Goal: Transaction & Acquisition: Purchase product/service

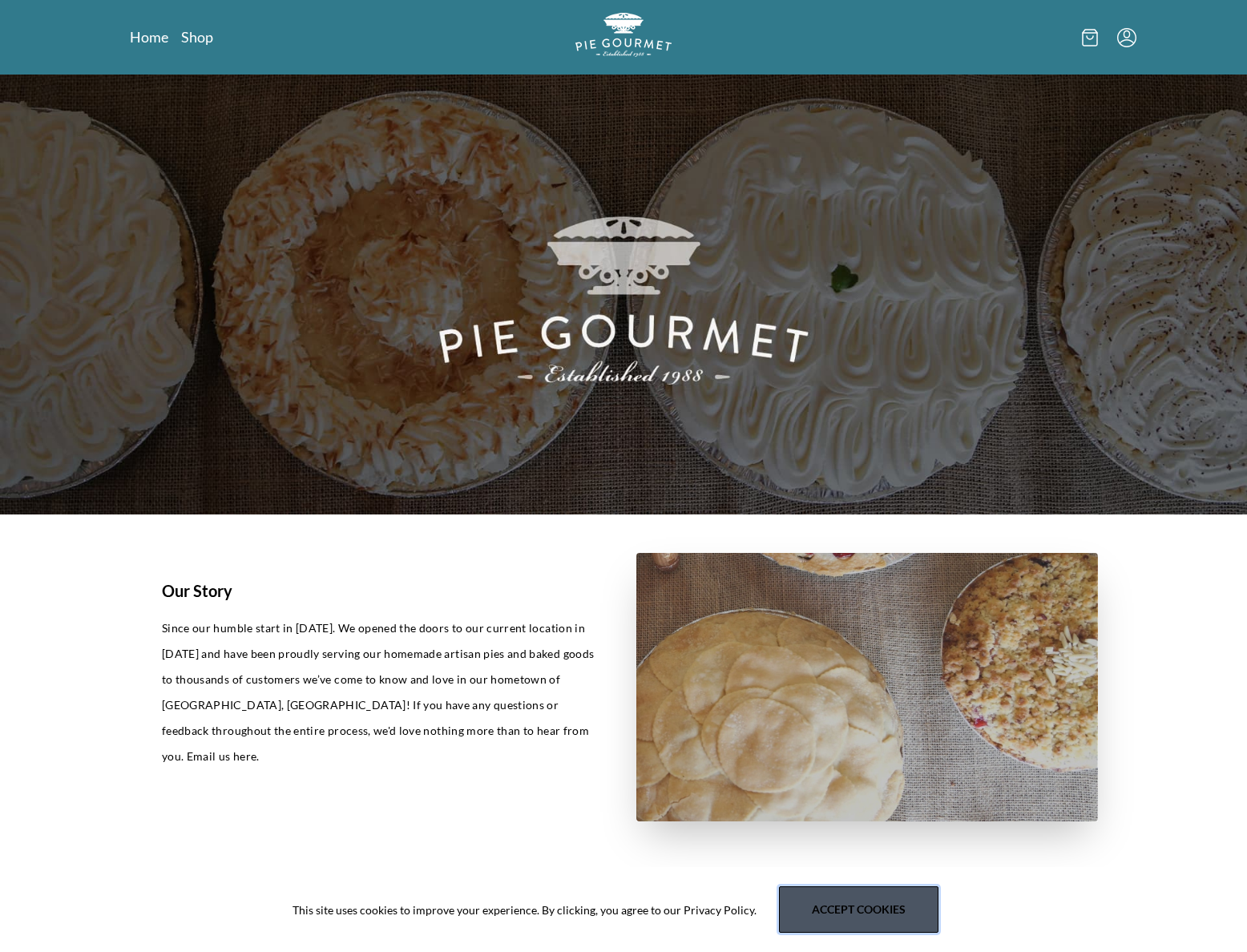
click at [882, 913] on button "Accept cookies" at bounding box center [858, 910] width 159 height 47
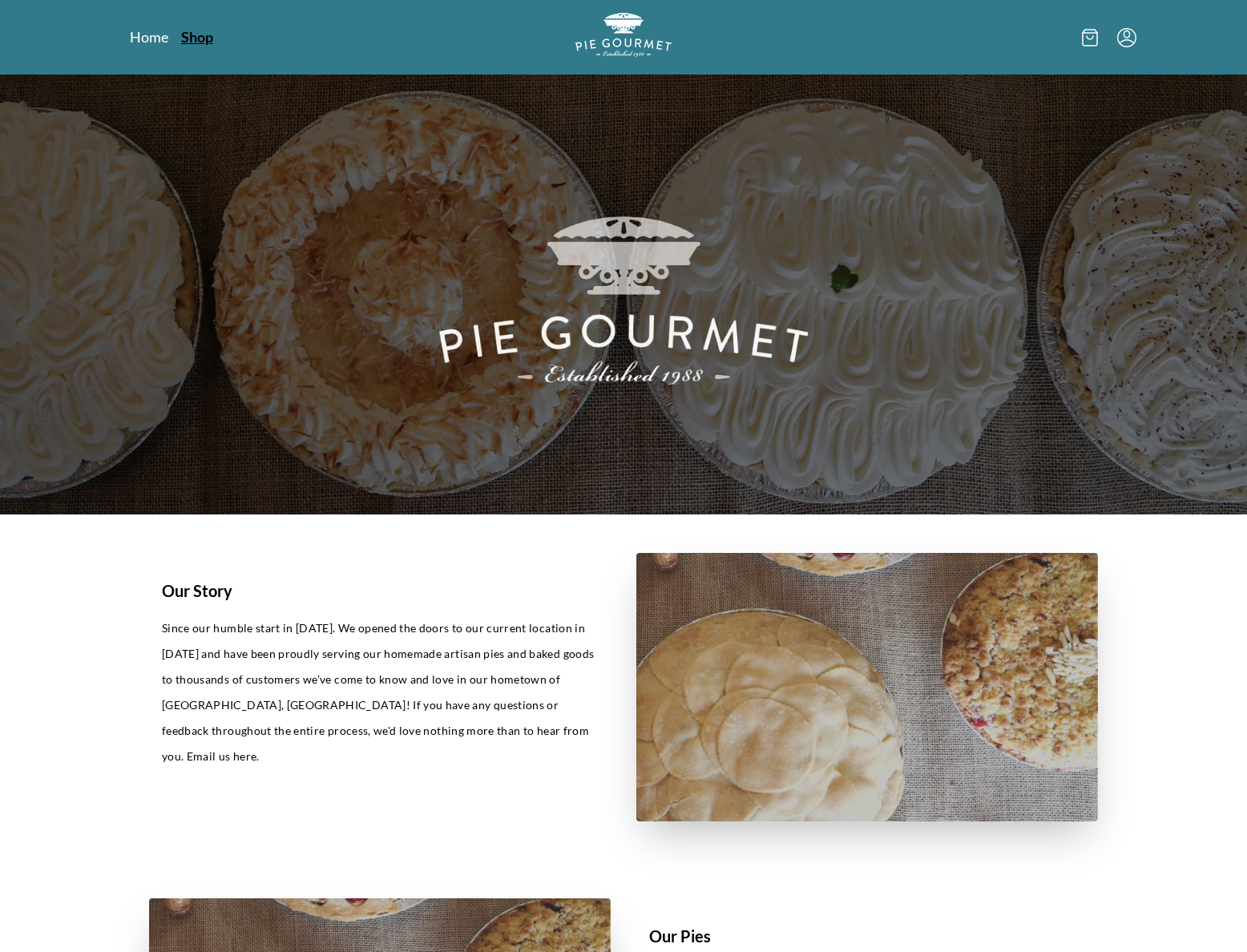
click at [192, 35] on link "Shop" at bounding box center [196, 37] width 32 height 20
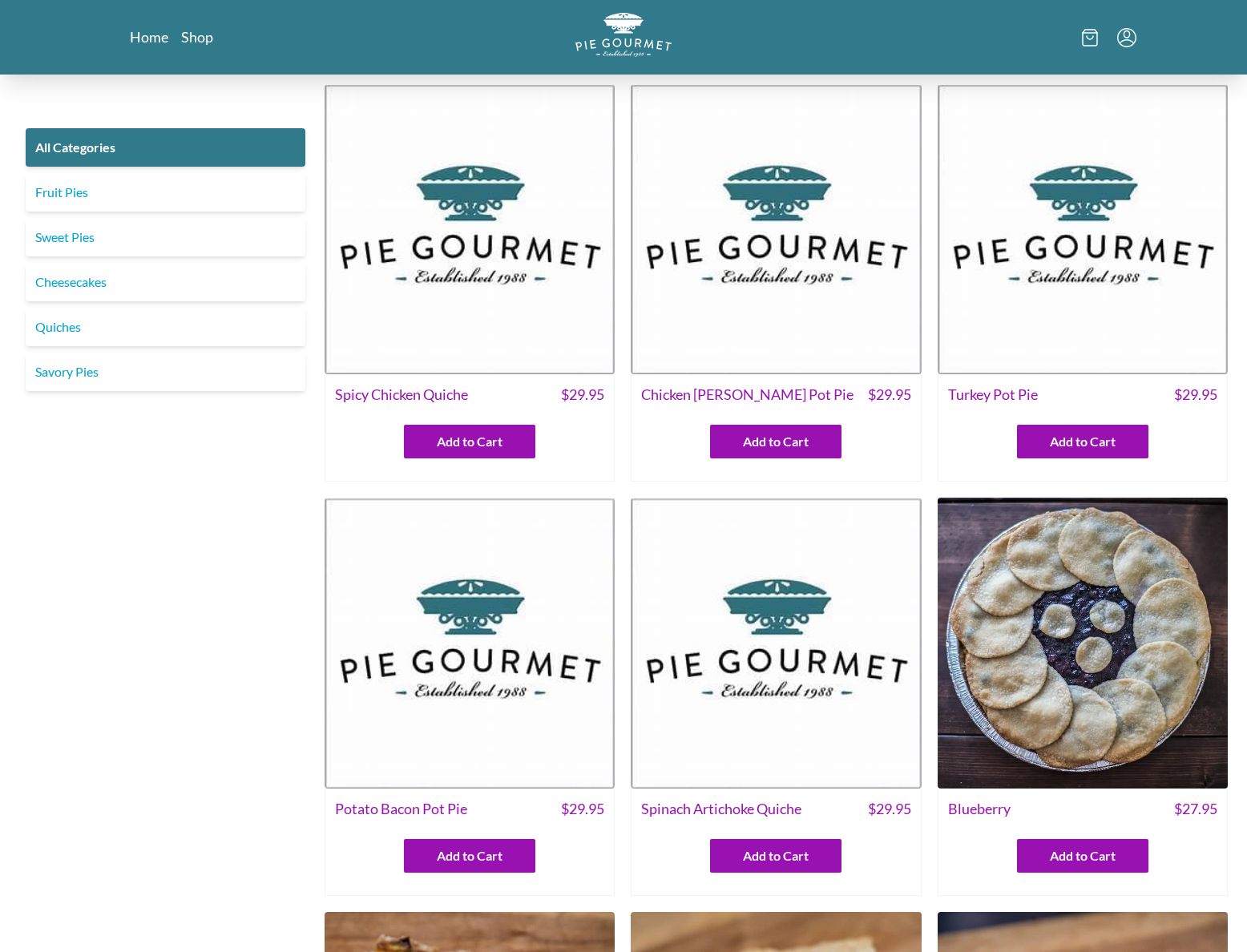
click at [1064, 316] on img at bounding box center [1082, 229] width 290 height 290
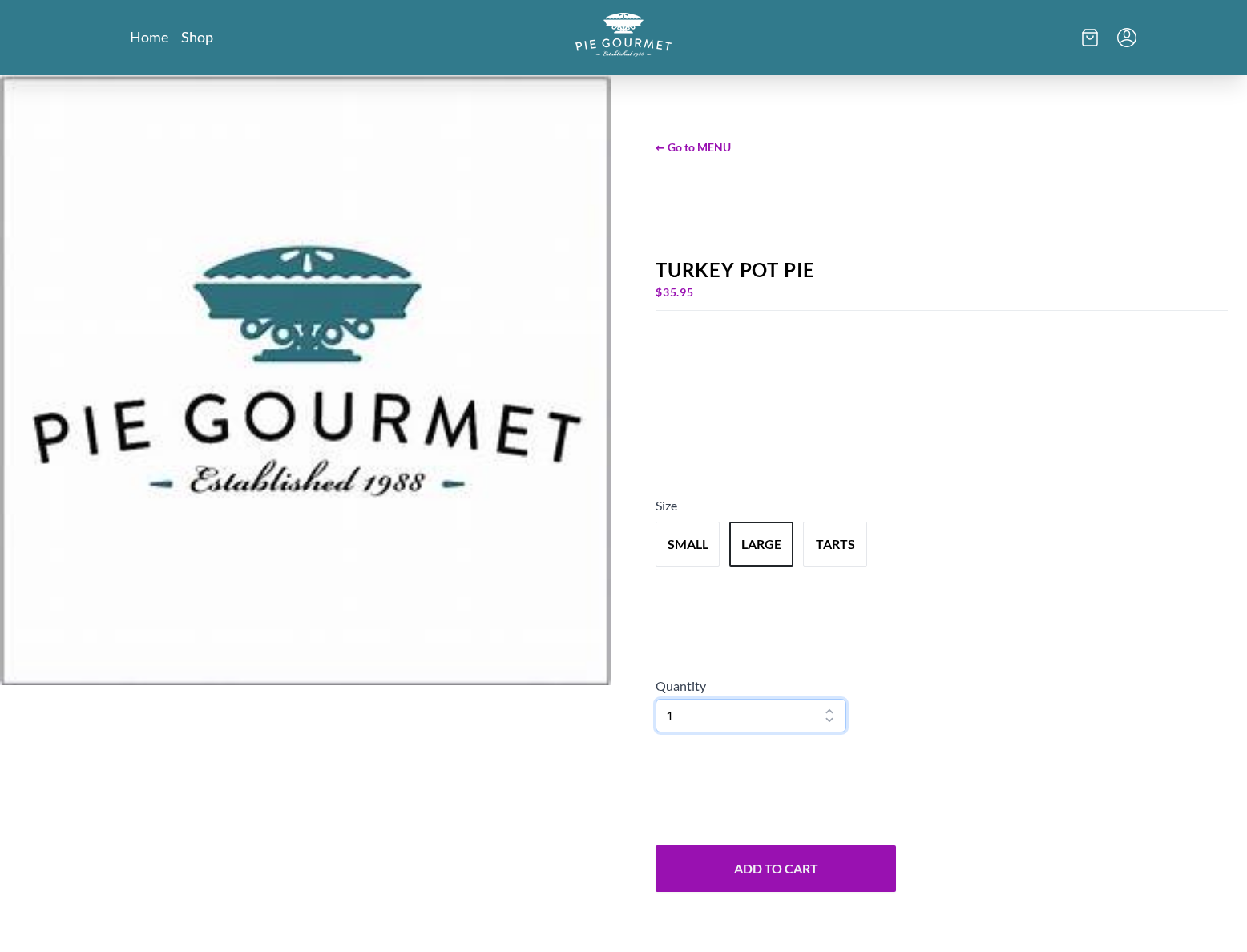
click at [710, 718] on select "1 2 3 4 5 6 7 8 9 10" at bounding box center [751, 715] width 191 height 33
select select "2"
click at [656, 699] on select "1 2 3 4 5 6 7 8 9 10" at bounding box center [751, 715] width 191 height 33
click at [782, 868] on button "Add to Cart" at bounding box center [776, 869] width 240 height 47
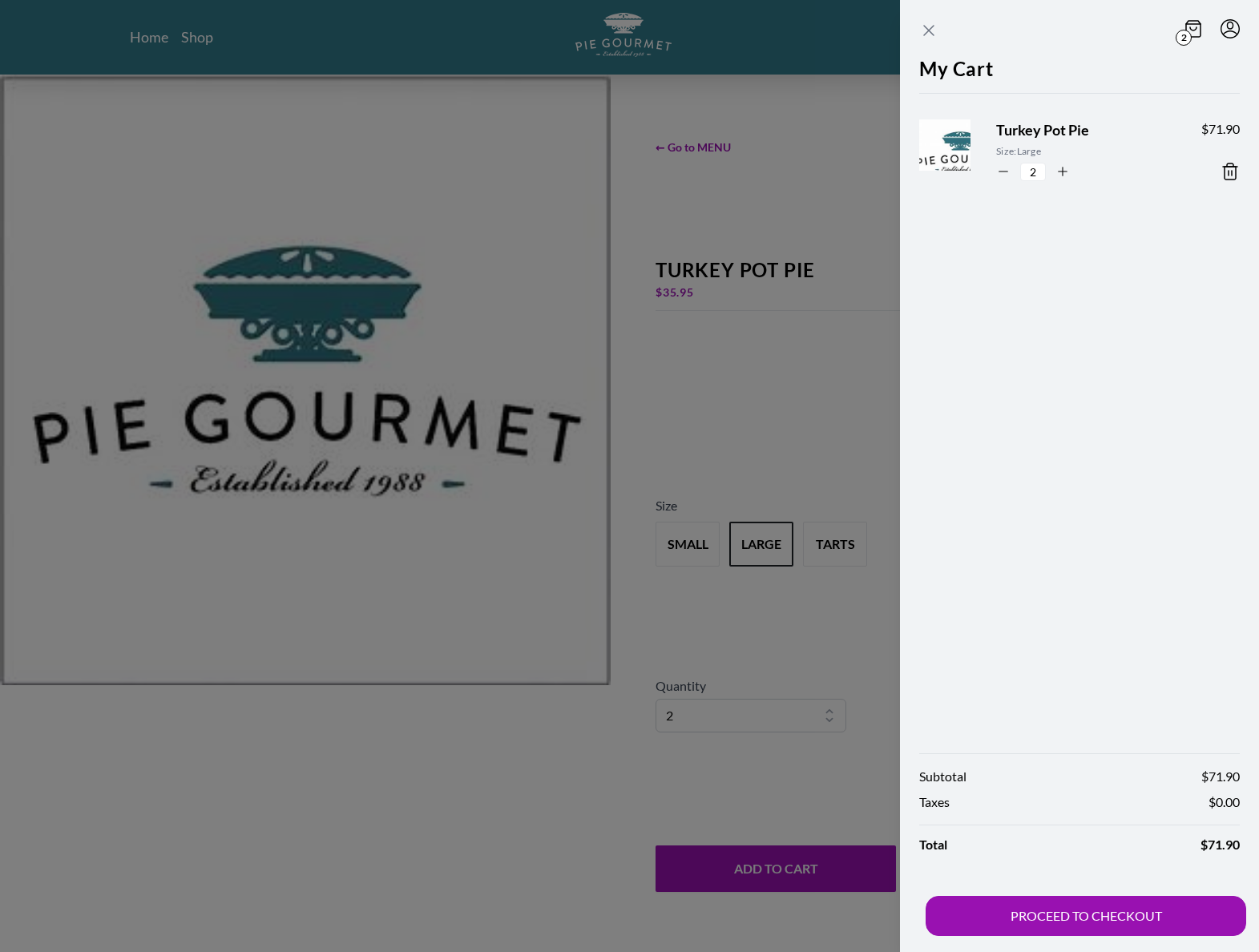
click at [930, 33] on icon "Close panel" at bounding box center [929, 30] width 20 height 20
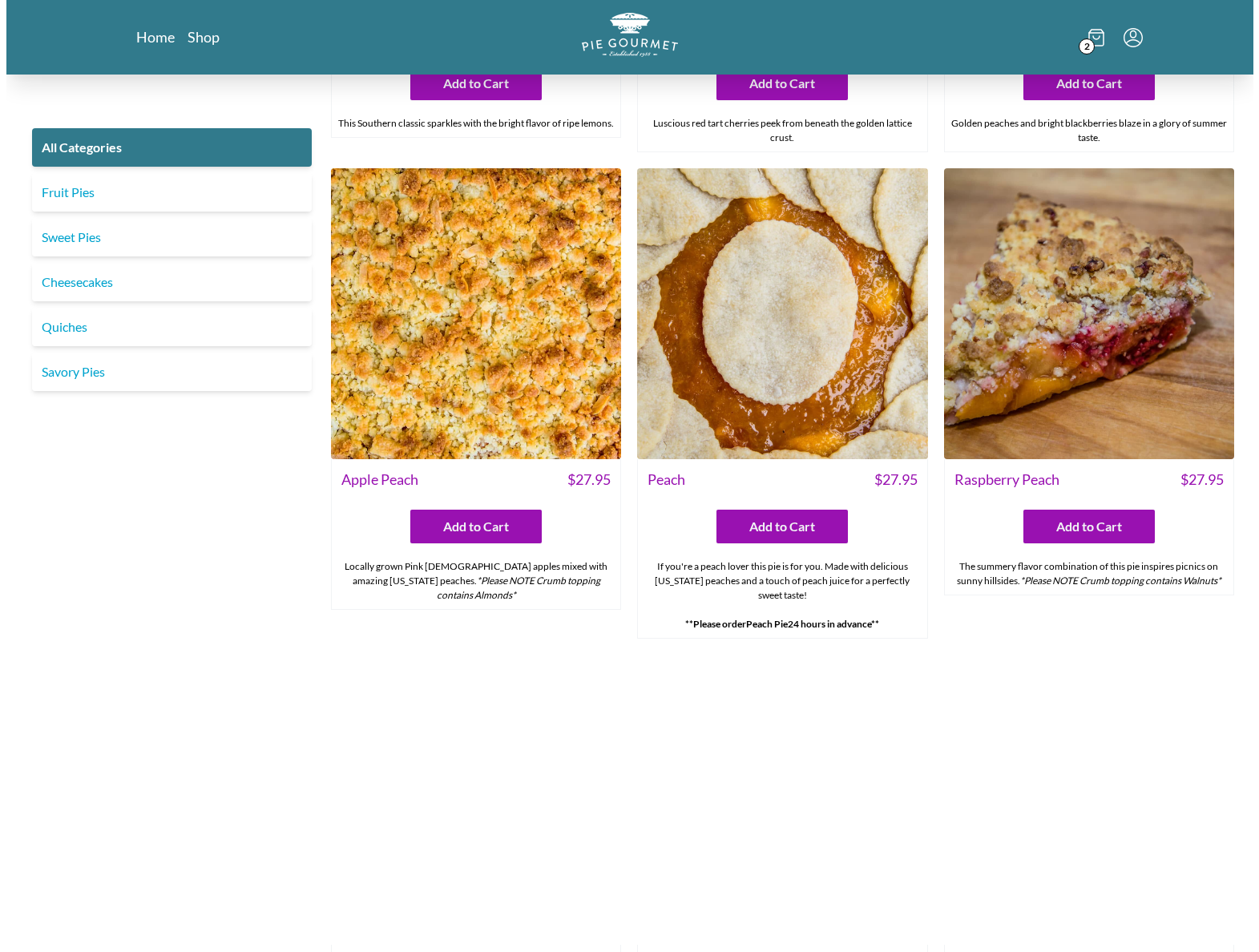
scroll to position [4404, 0]
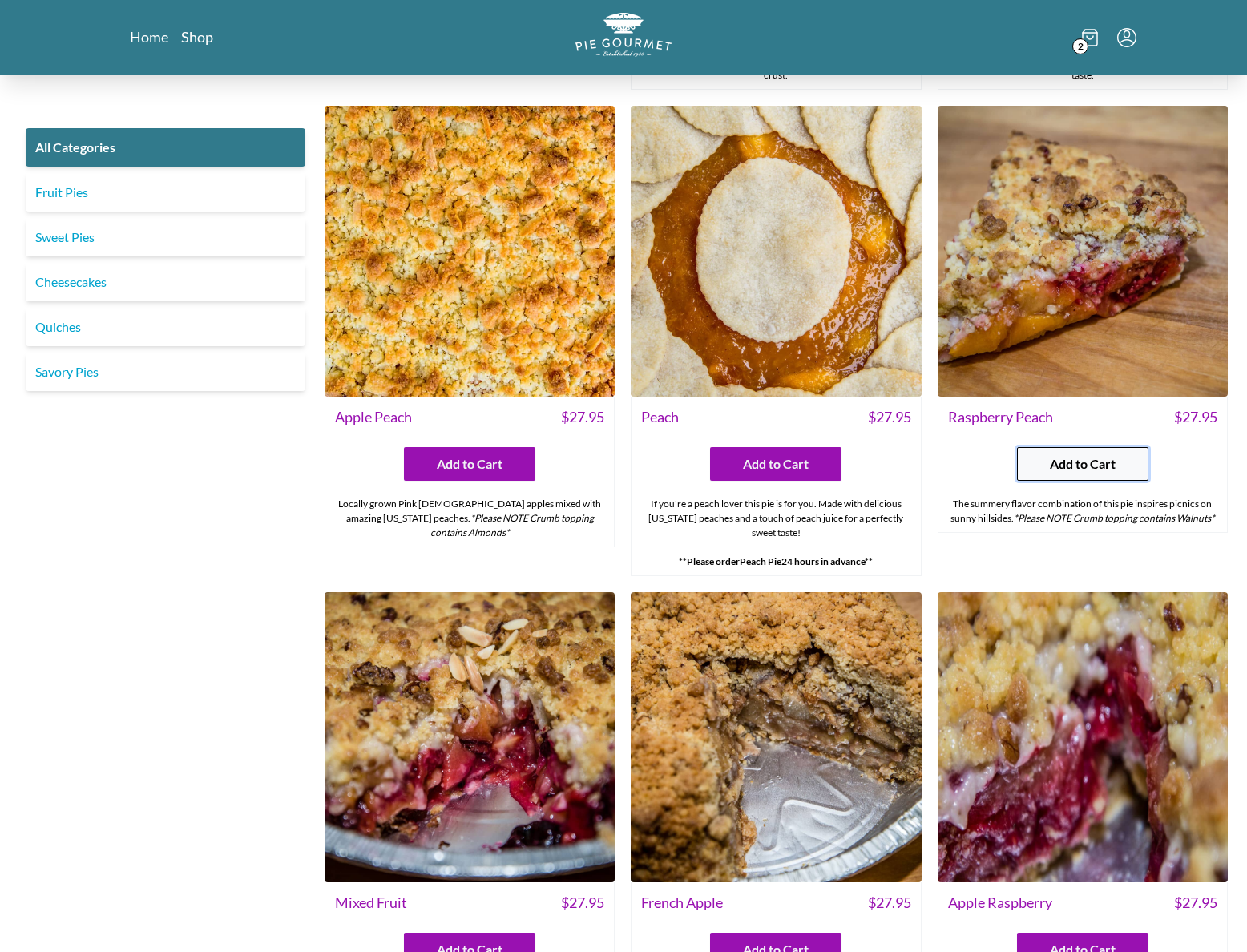
click at [1069, 470] on span "Add to Cart" at bounding box center [1082, 464] width 65 height 20
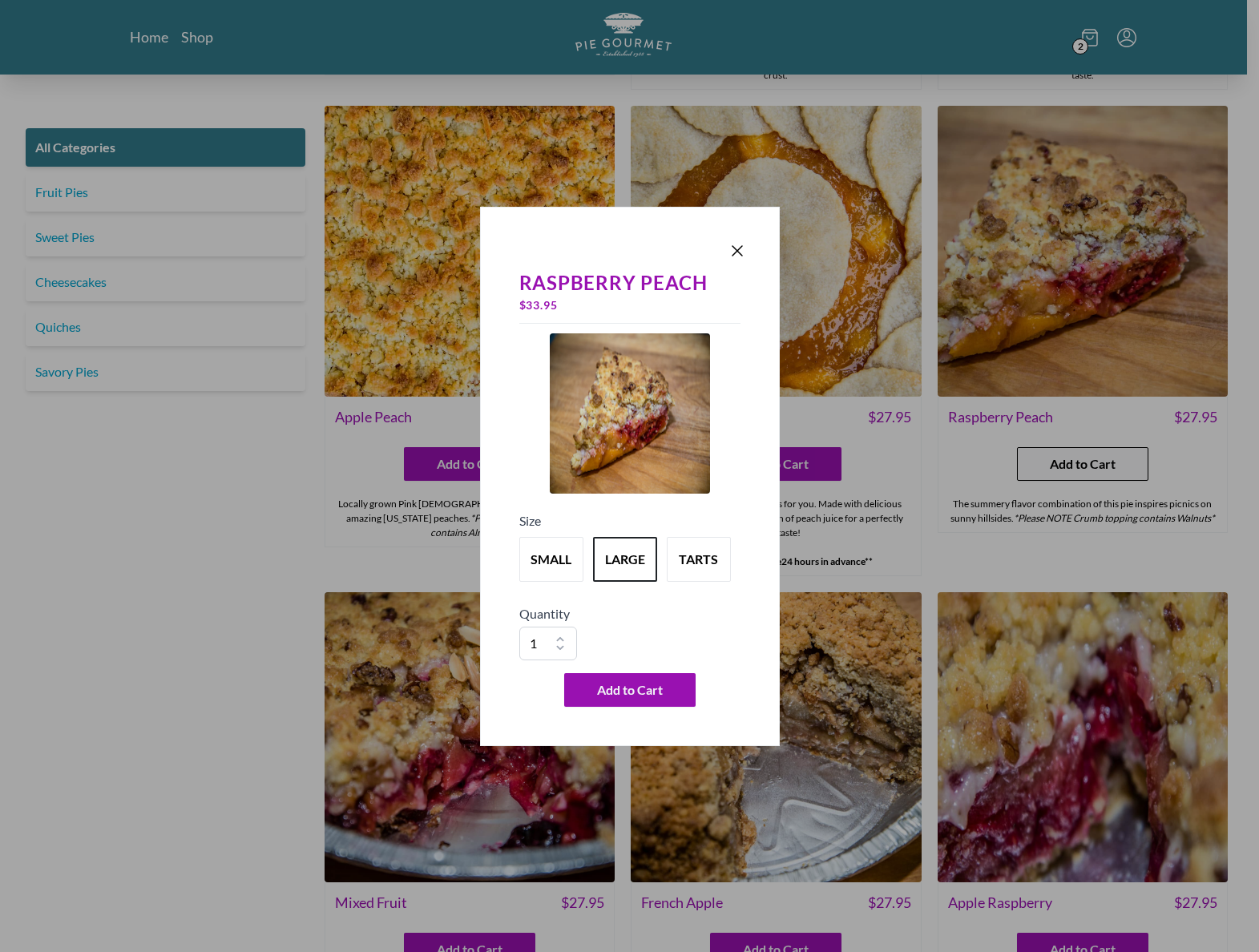
click at [1069, 470] on div "Raspberry Peach $ 33.95 Size small large tarts Quantity 1 2 3 4 5 6 7 8 9 10 Ad…" at bounding box center [630, 476] width 1259 height 952
click at [625, 687] on span "Add to Cart" at bounding box center [630, 690] width 65 height 20
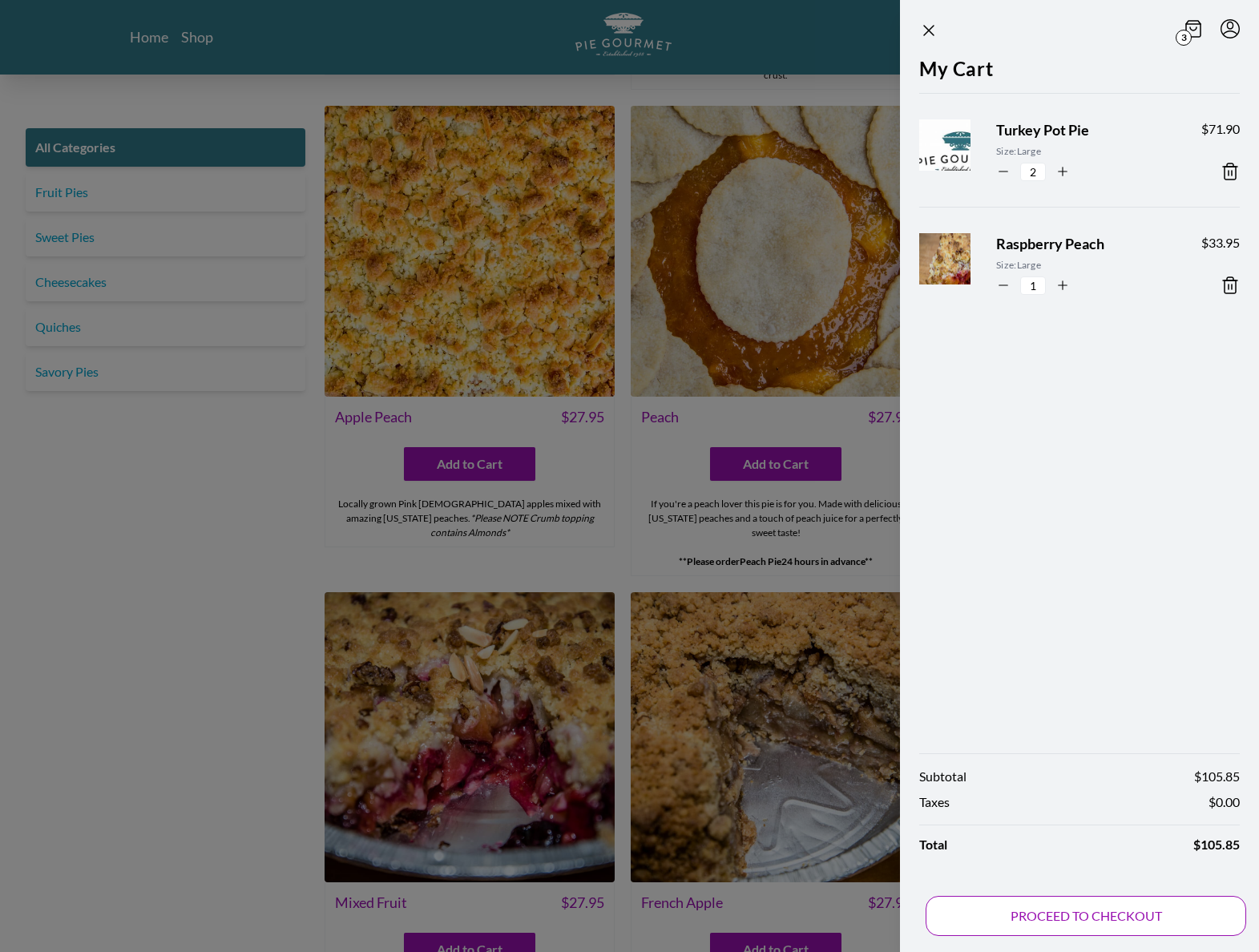
click at [1073, 909] on button "PROCEED TO CHECKOUT" at bounding box center [1086, 916] width 321 height 40
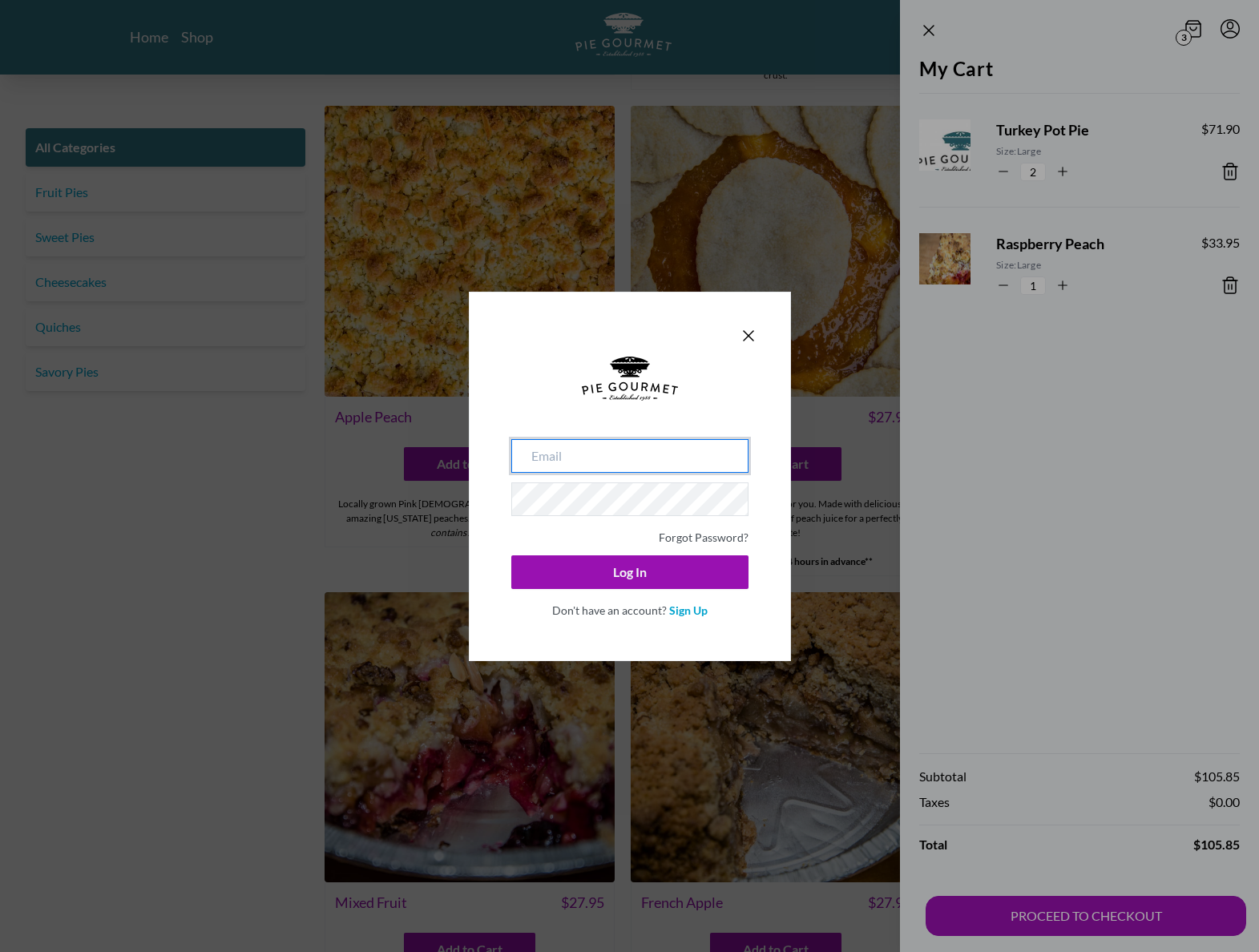
click at [559, 454] on input "email" at bounding box center [630, 455] width 238 height 33
click at [597, 463] on input "email" at bounding box center [630, 455] width 238 height 33
type input "[EMAIL_ADDRESS][DOMAIN_NAME]"
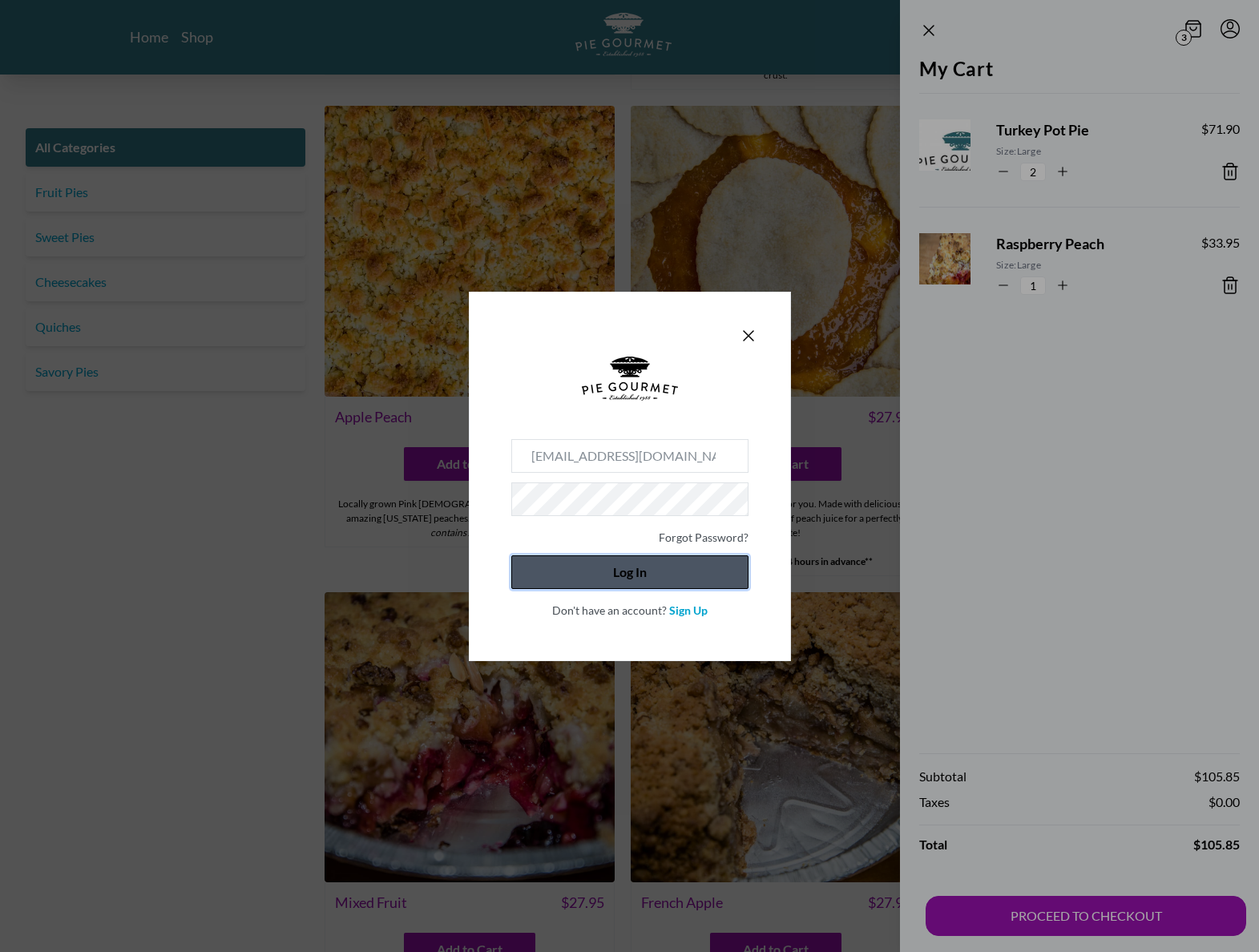
click at [638, 581] on button "Log In" at bounding box center [630, 572] width 238 height 33
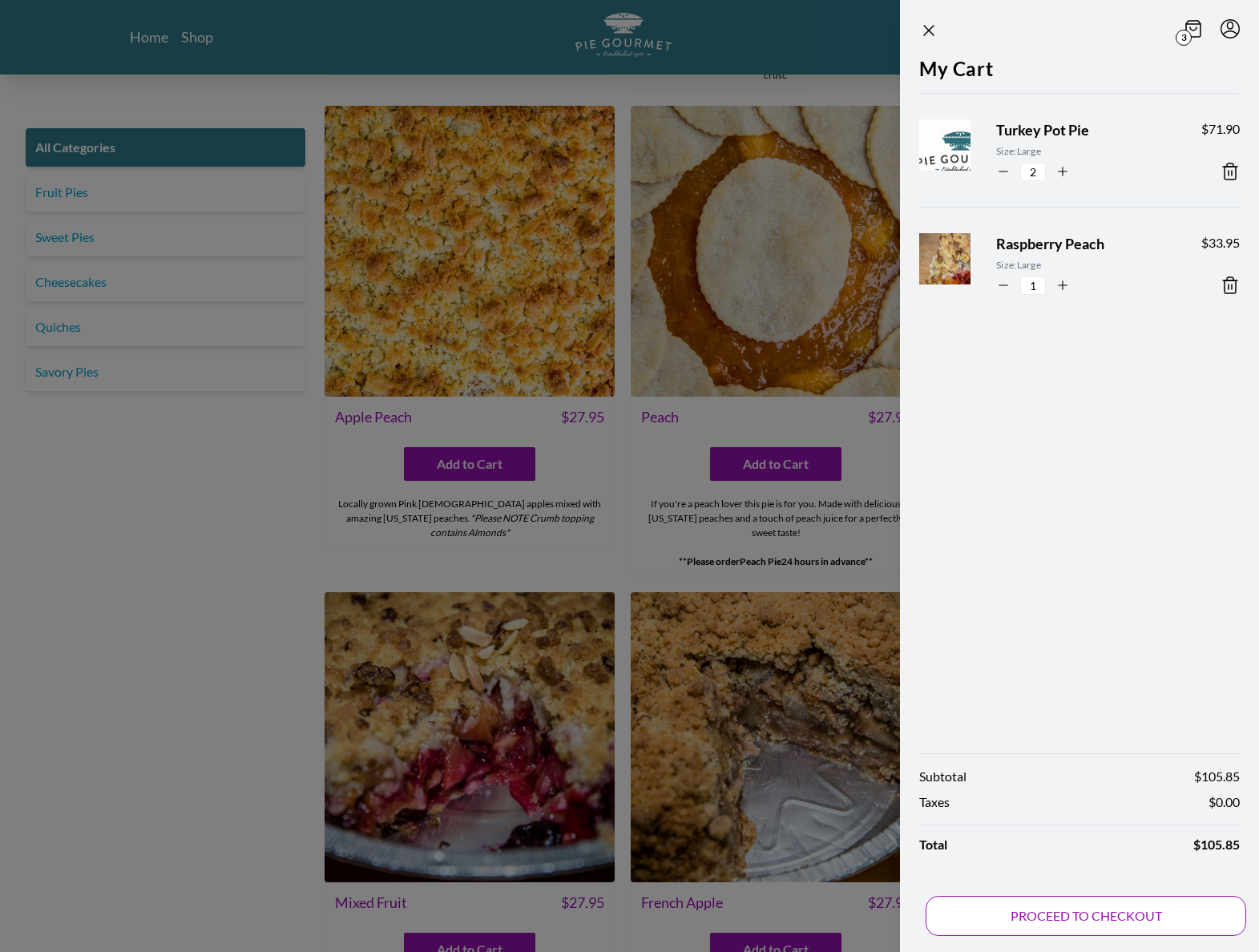
click at [1114, 909] on button "PROCEED TO CHECKOUT" at bounding box center [1086, 916] width 321 height 40
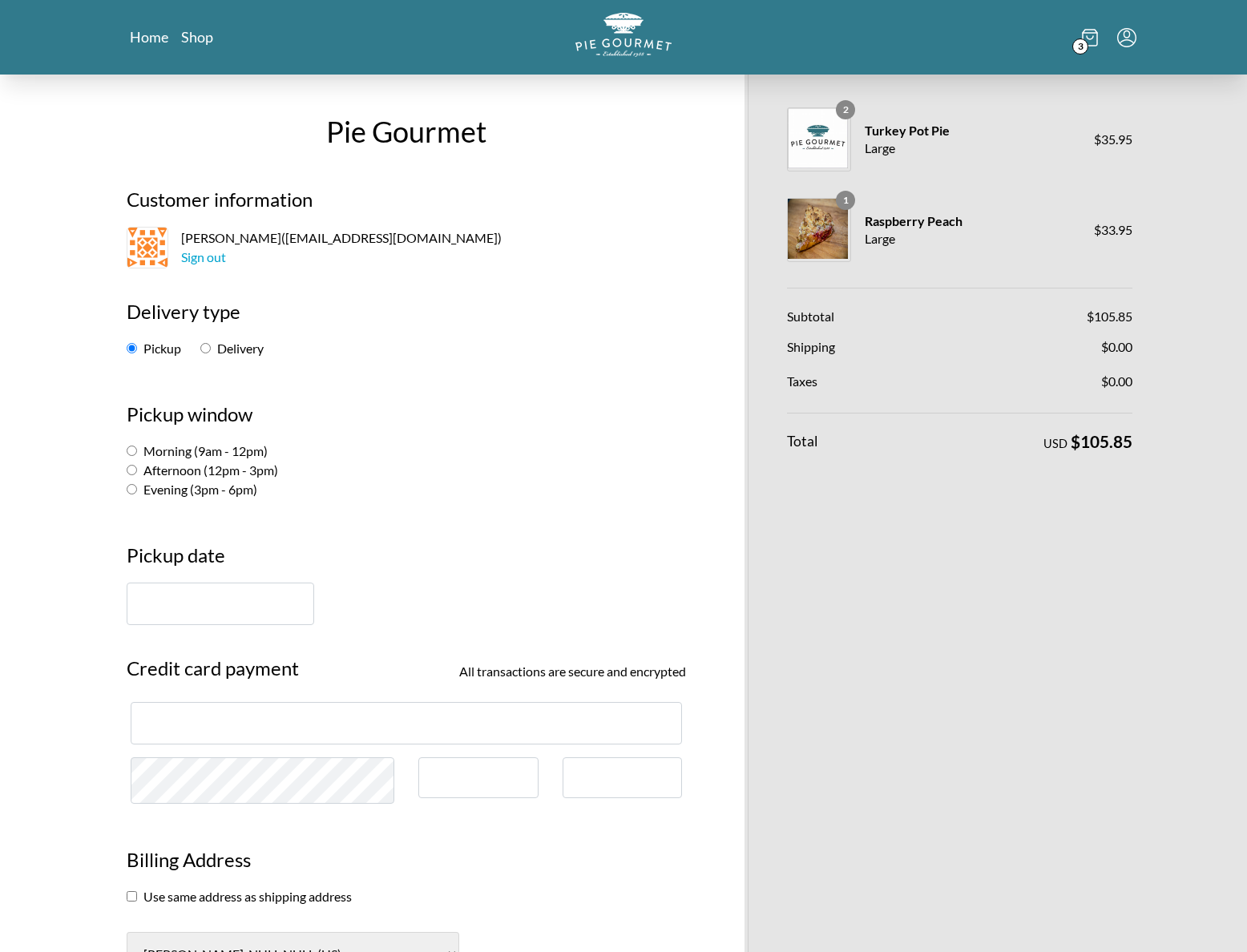
click at [135, 452] on input "Morning (9am - 12pm)" at bounding box center [132, 451] width 11 height 11
radio input "true"
click at [170, 613] on input "text" at bounding box center [221, 603] width 188 height 42
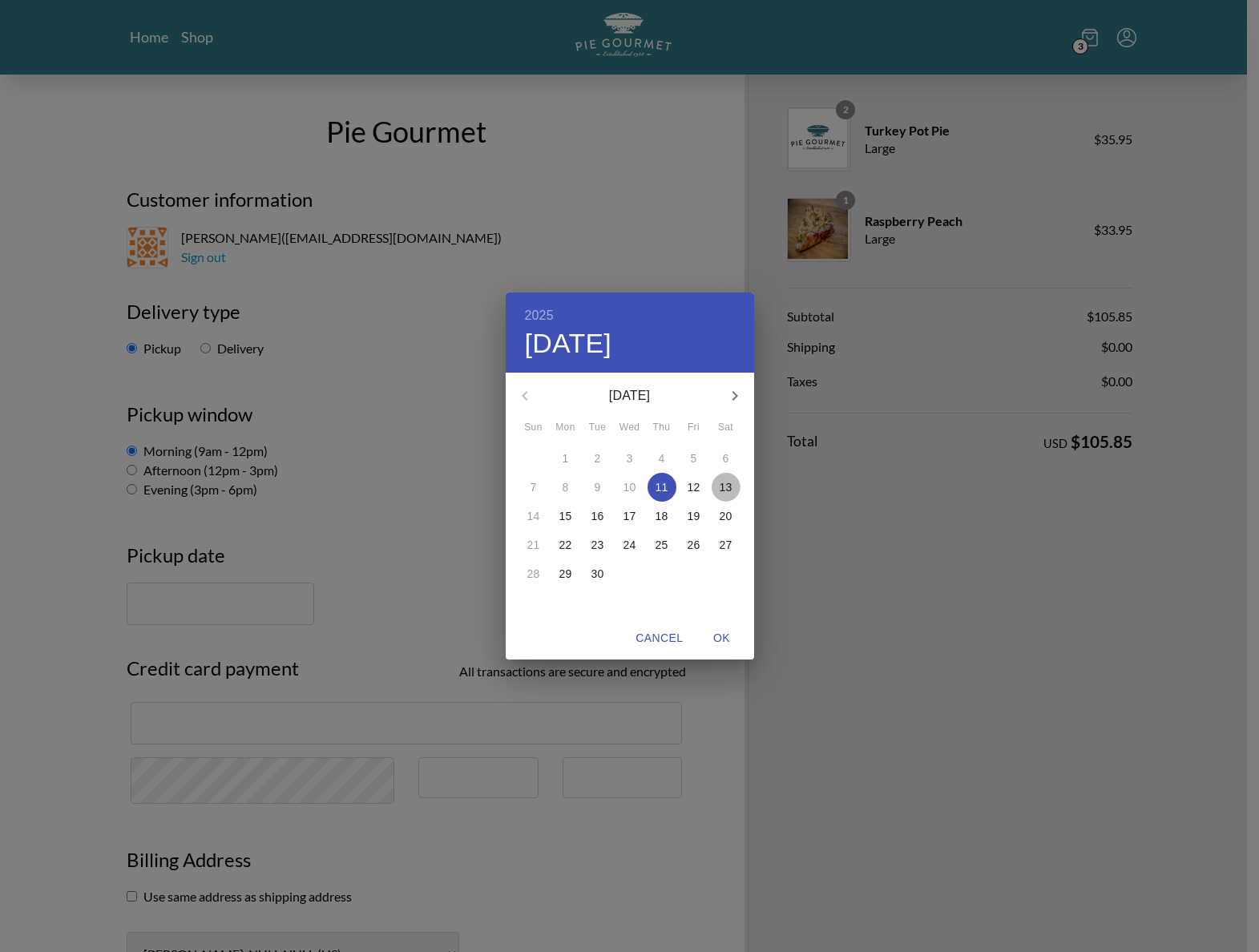
click at [731, 489] on p "13" at bounding box center [725, 487] width 13 height 16
click at [724, 639] on span "OK" at bounding box center [721, 638] width 38 height 20
type input "[DATE]"
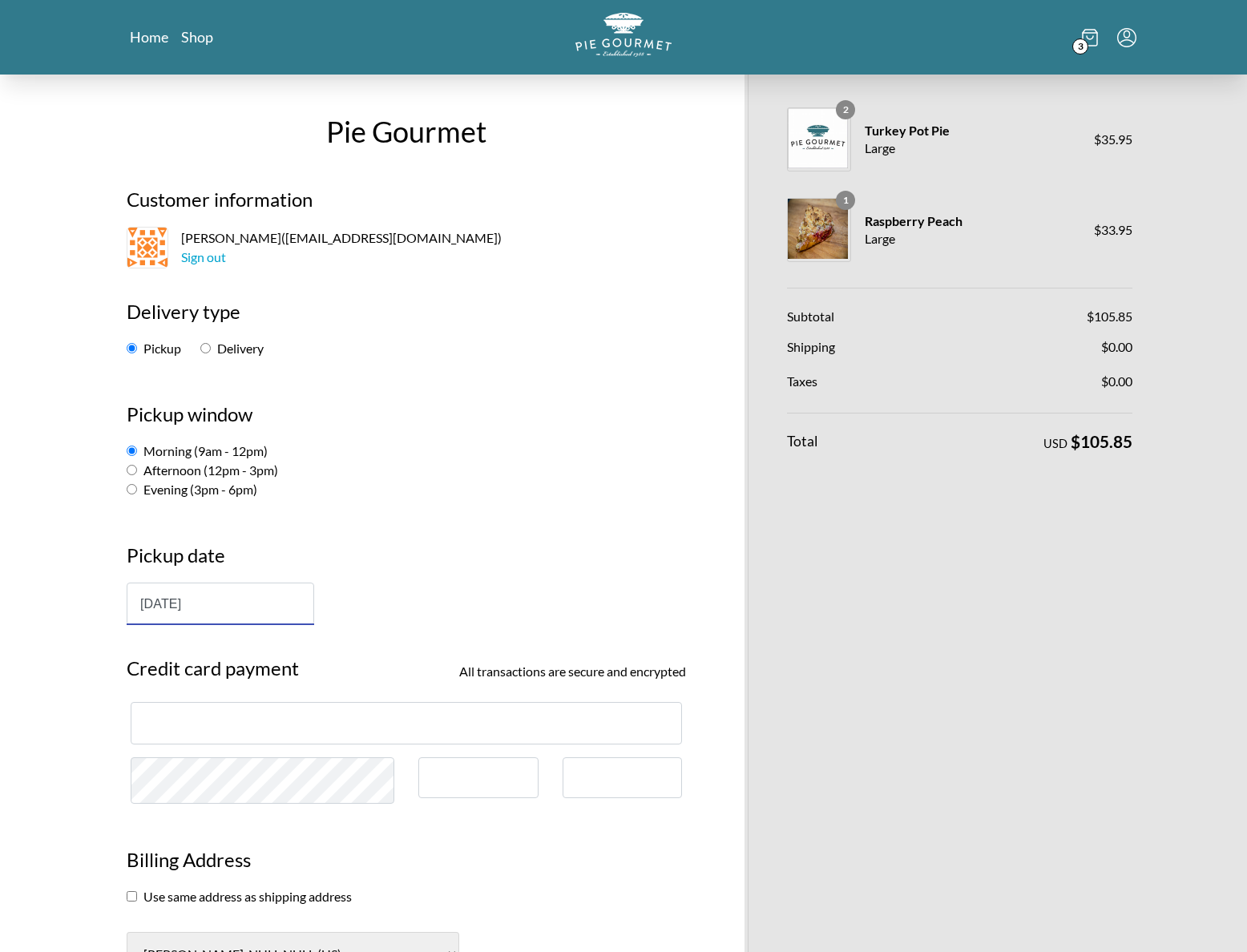
click at [270, 713] on div at bounding box center [407, 722] width 551 height 42
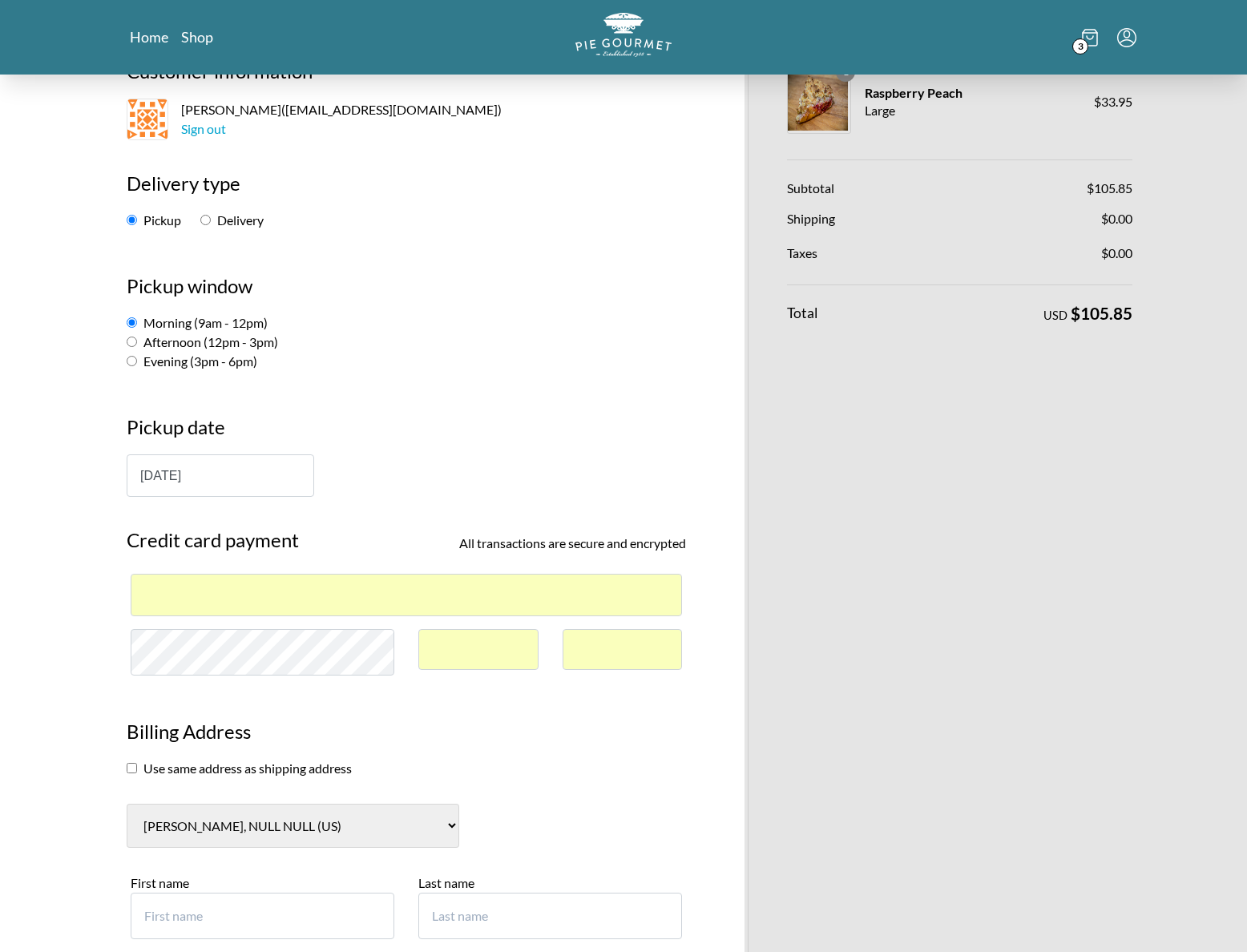
scroll to position [196, 0]
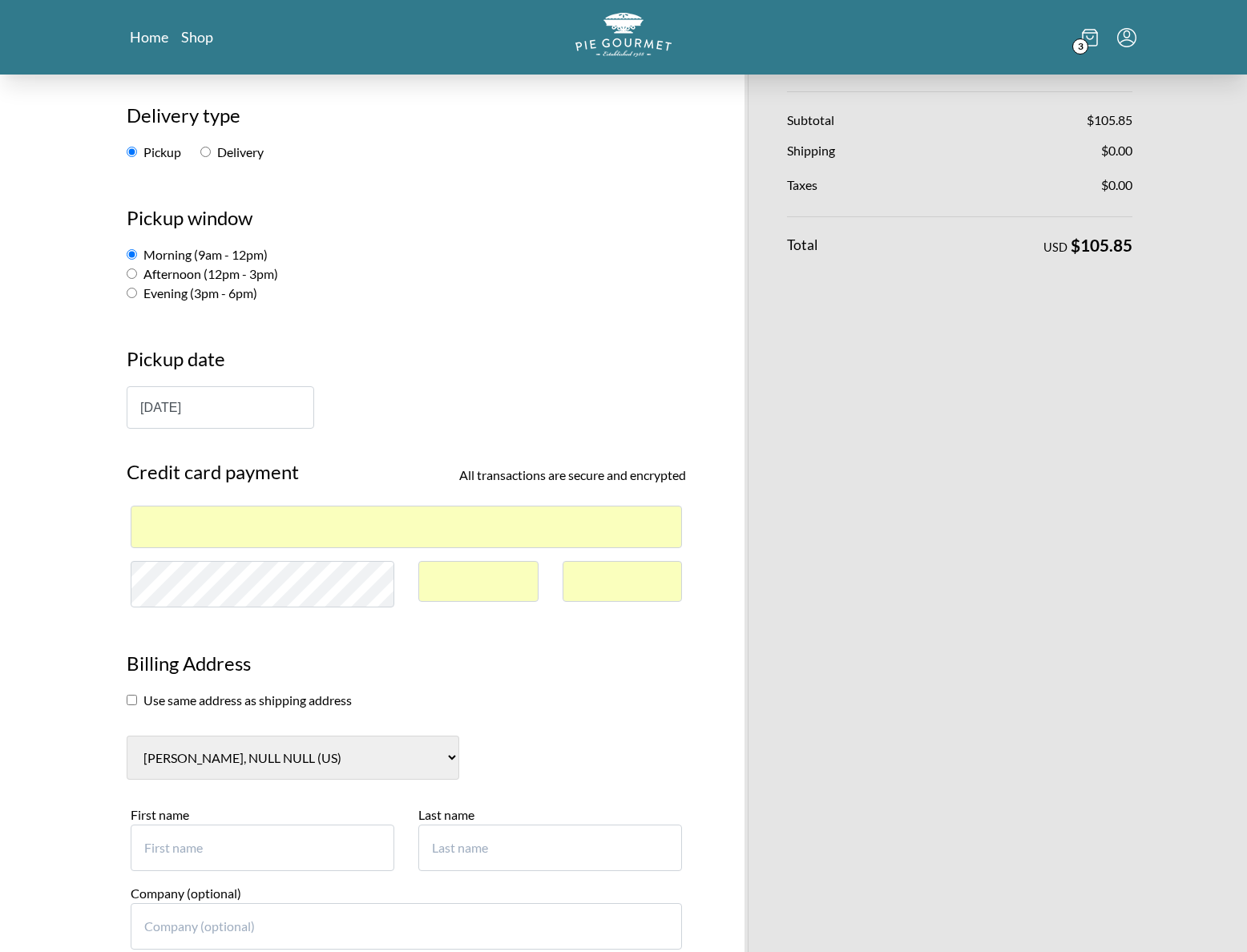
click at [131, 701] on input "checkbox" at bounding box center [132, 700] width 11 height 11
checkbox input "true"
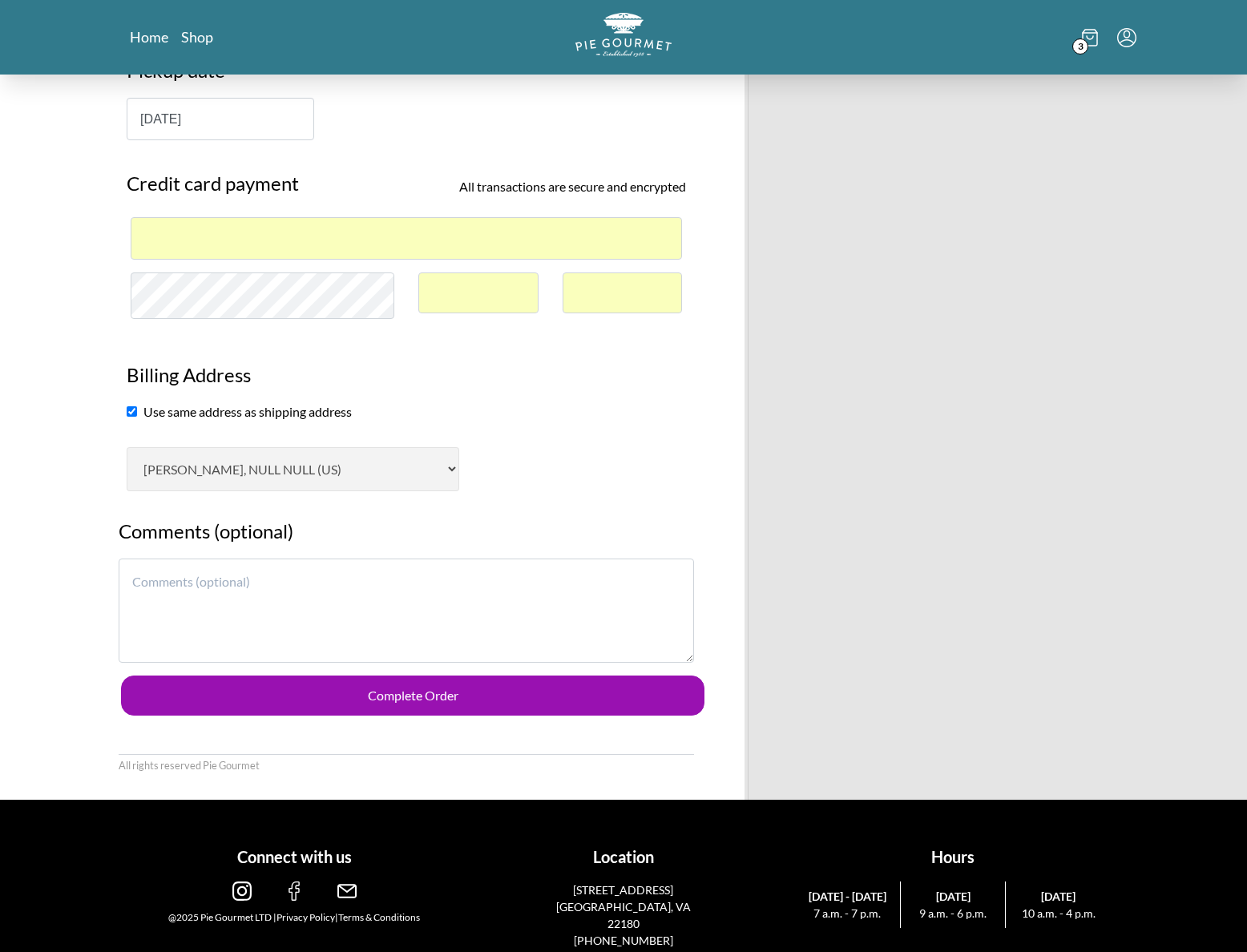
scroll to position [497, 0]
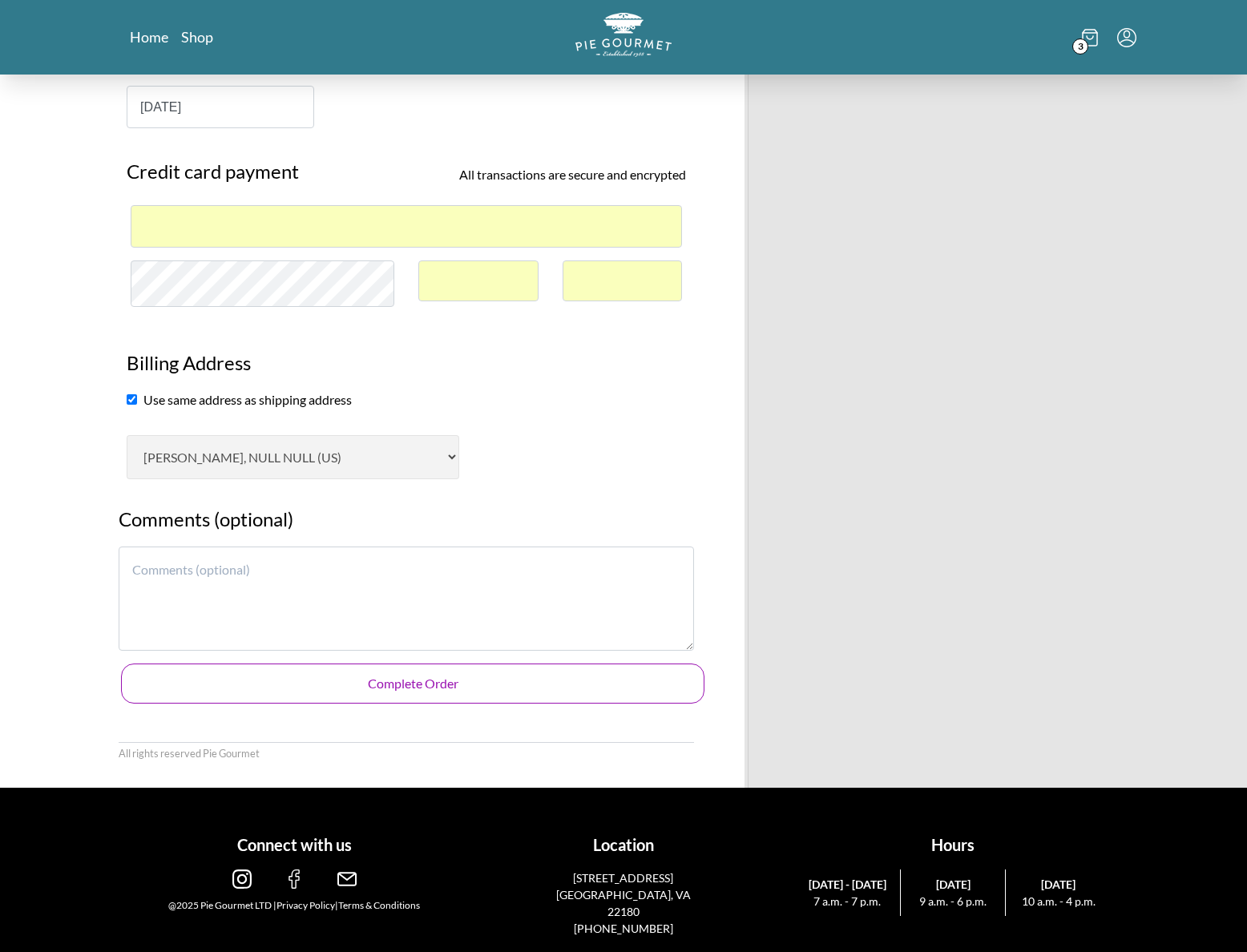
click at [419, 687] on button "Complete Order" at bounding box center [412, 683] width 583 height 40
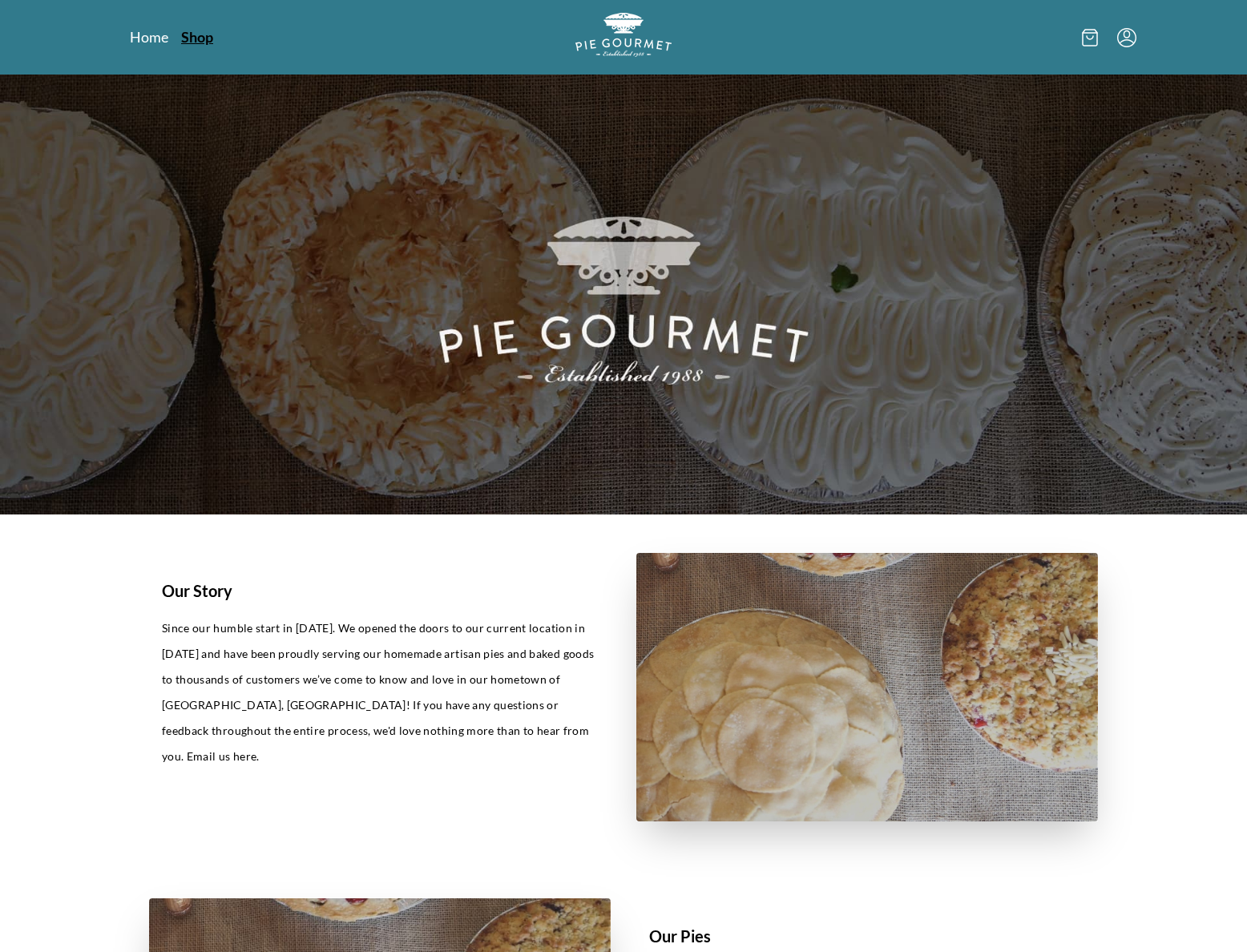
click at [196, 33] on link "Shop" at bounding box center [196, 37] width 32 height 20
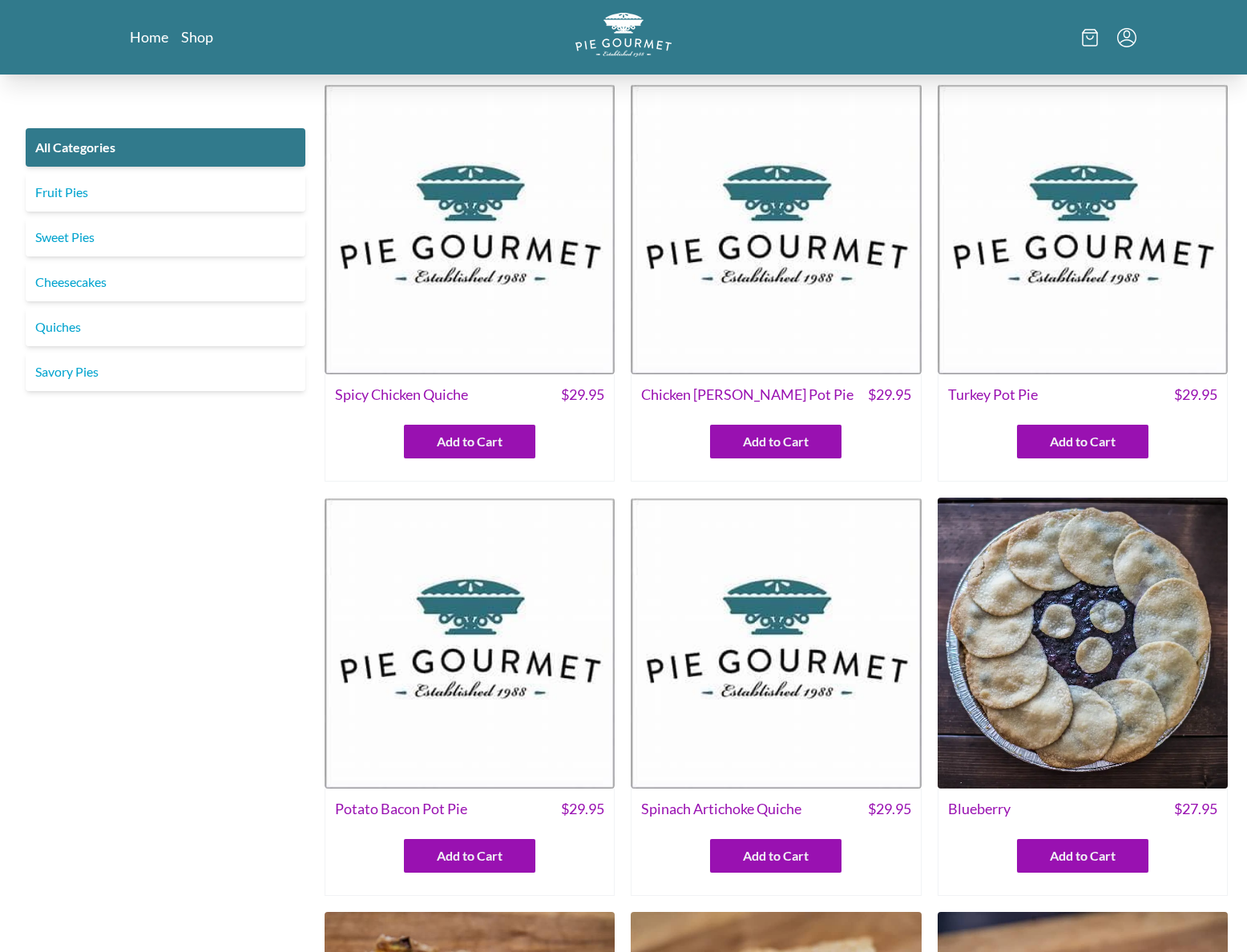
click at [1115, 288] on img at bounding box center [1082, 229] width 290 height 290
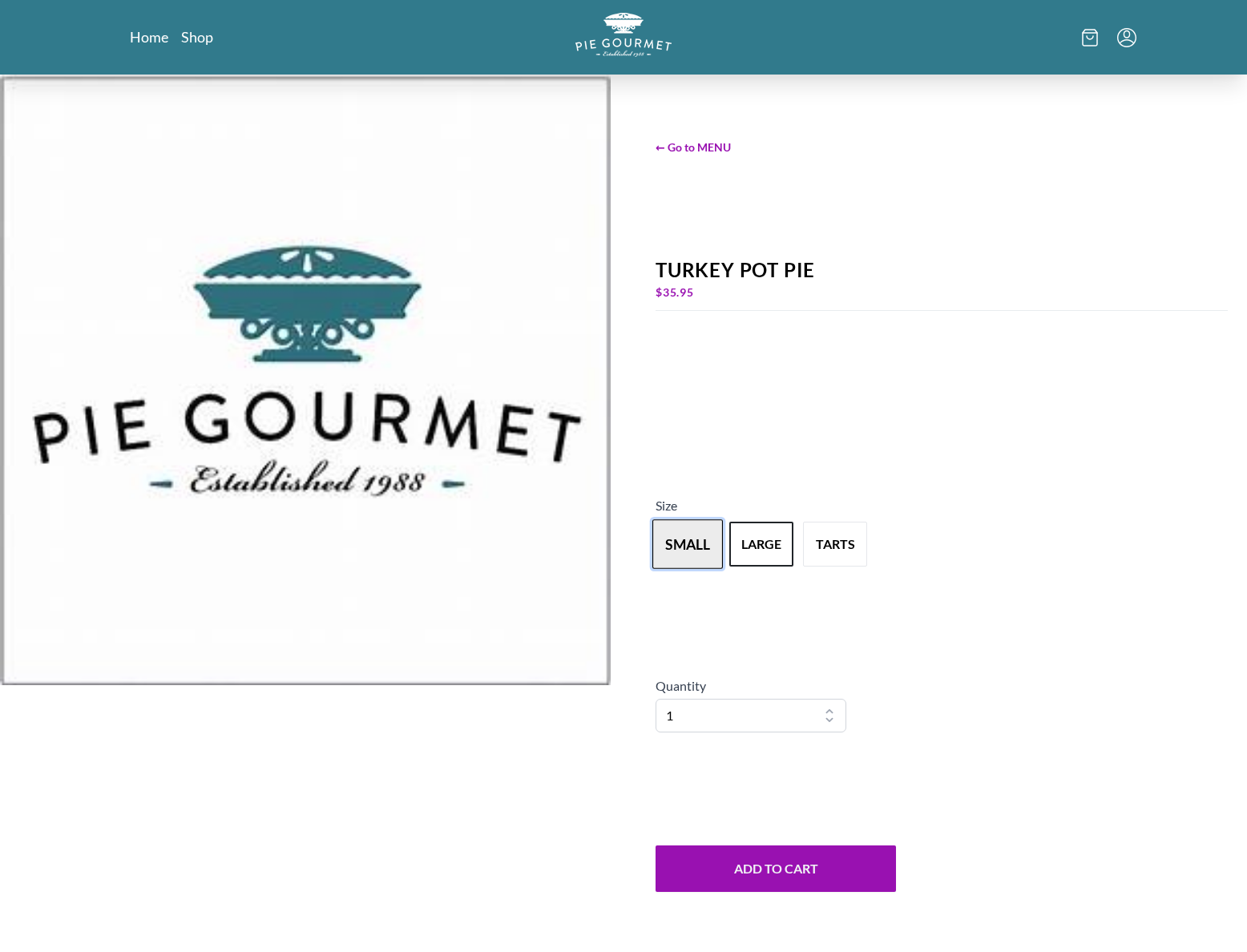
click at [692, 548] on button "small" at bounding box center [687, 543] width 70 height 50
